Goal: Task Accomplishment & Management: Manage account settings

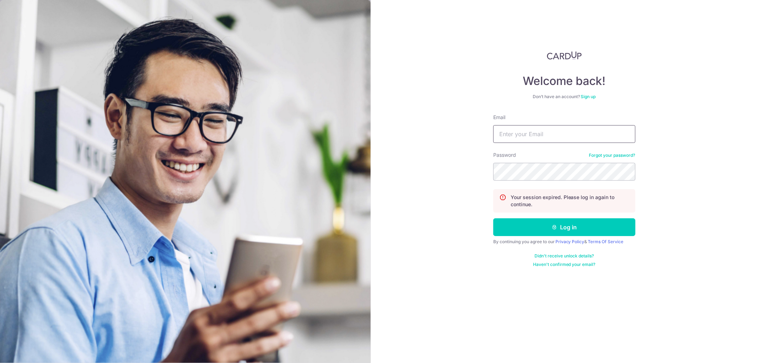
click at [509, 137] on input "Email" at bounding box center [564, 134] width 142 height 18
type input "benchenwg@gmail.com"
click at [493, 218] on button "Log in" at bounding box center [564, 227] width 142 height 18
click at [521, 129] on input "Email" at bounding box center [564, 134] width 142 height 18
click at [524, 138] on input "Email" at bounding box center [564, 134] width 142 height 18
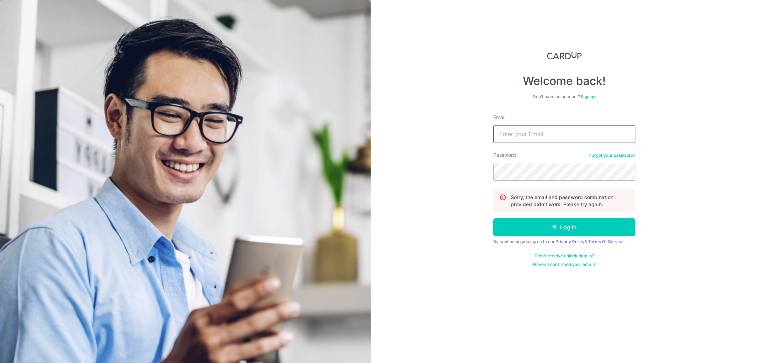
click at [524, 138] on input "Email" at bounding box center [564, 134] width 142 height 18
click at [524, 135] on input "Email" at bounding box center [564, 134] width 142 height 18
type input "benchenwg@gmail.com"
click at [564, 229] on button "Log in" at bounding box center [564, 227] width 142 height 18
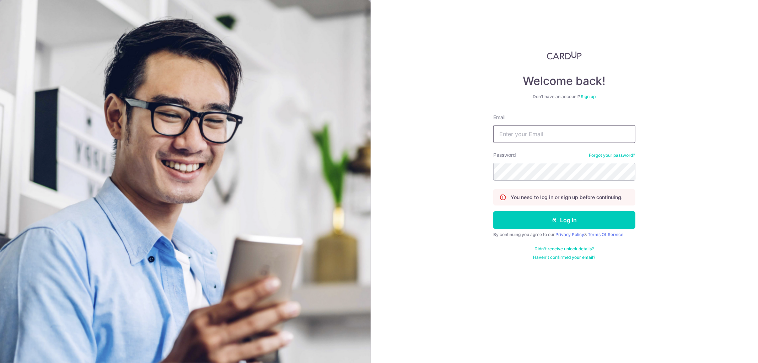
click at [546, 128] on input "Email" at bounding box center [564, 134] width 142 height 18
type input "benchenwg@gmail.com"
click at [493, 211] on button "Log in" at bounding box center [564, 220] width 142 height 18
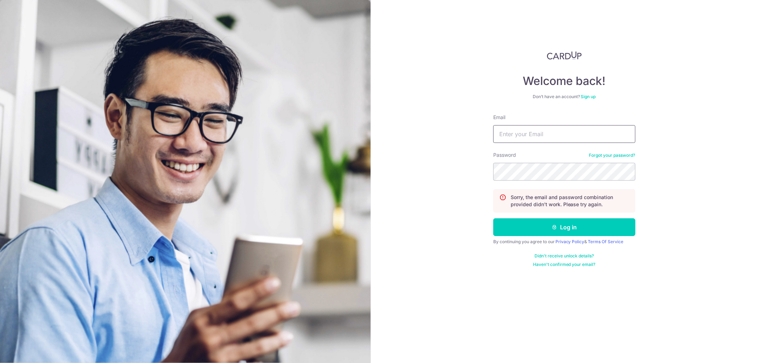
click at [521, 132] on input "Email" at bounding box center [564, 134] width 142 height 18
type input "benchenwg@gmail.com"
click at [493, 218] on button "Log in" at bounding box center [564, 227] width 142 height 18
